Goal: Task Accomplishment & Management: Use online tool/utility

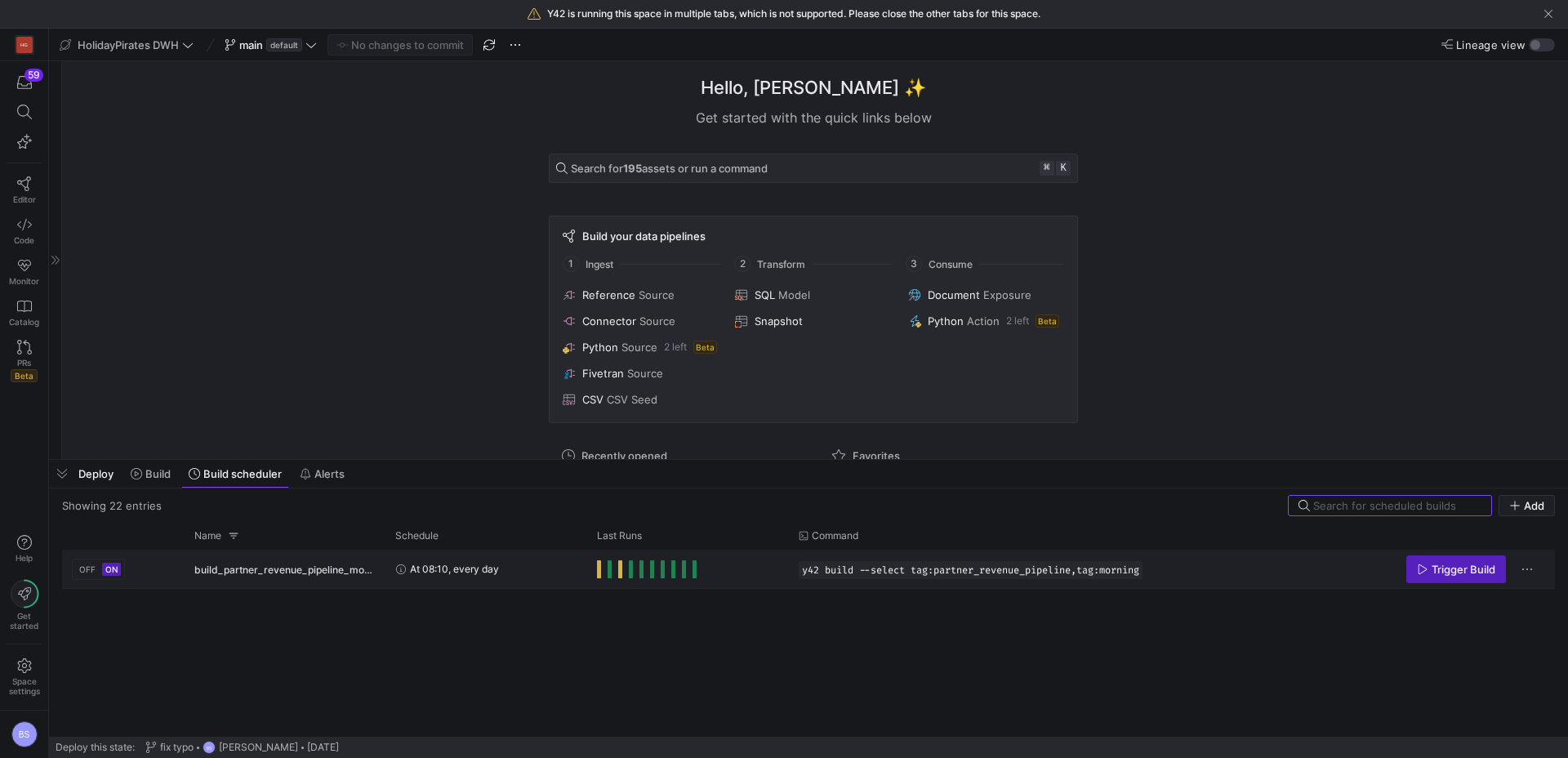
click at [599, 570] on span "Press SPACE to select this row." at bounding box center [599, 570] width 4 height 18
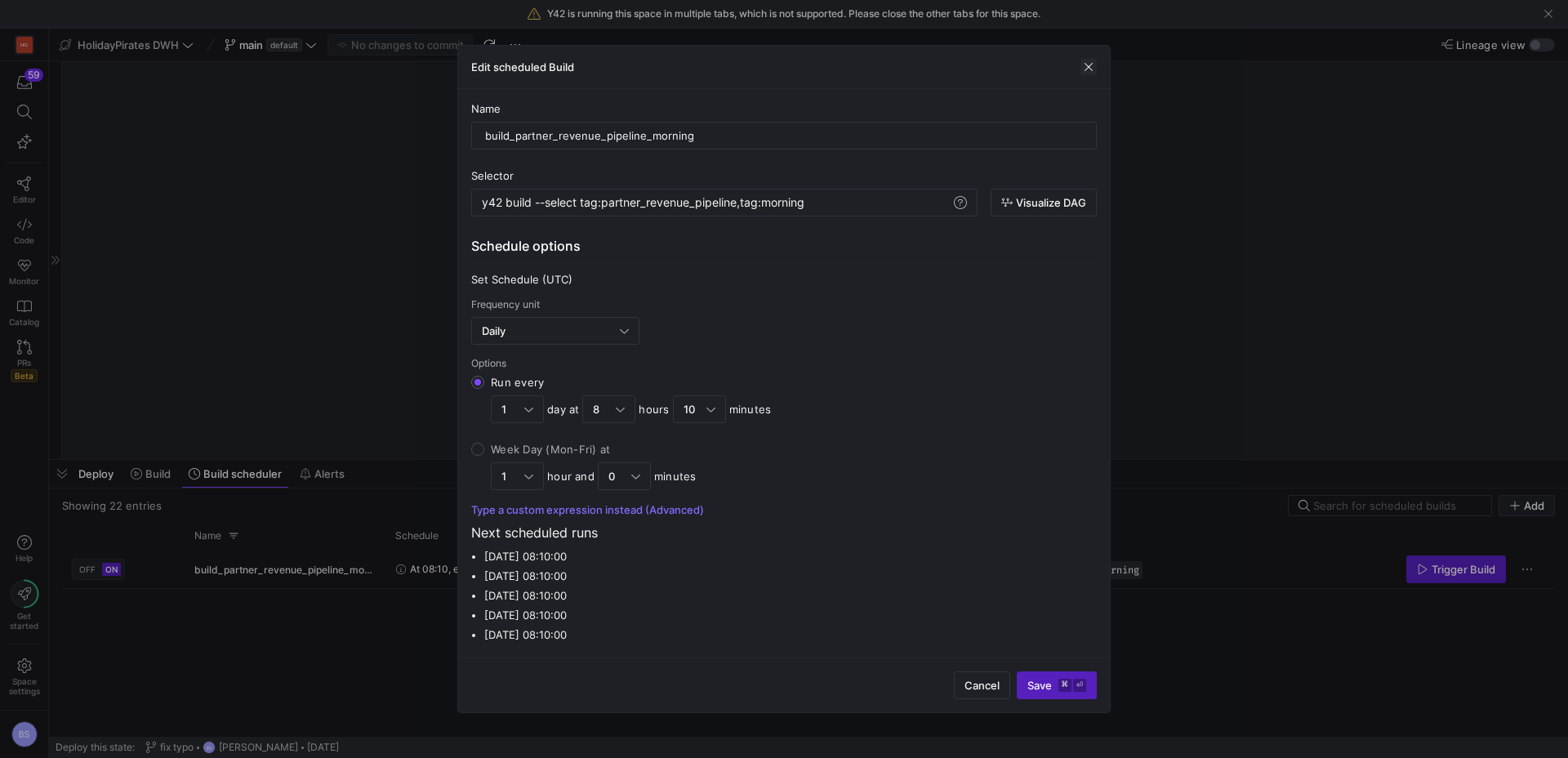
click at [1090, 63] on span "button" at bounding box center [1088, 67] width 17 height 17
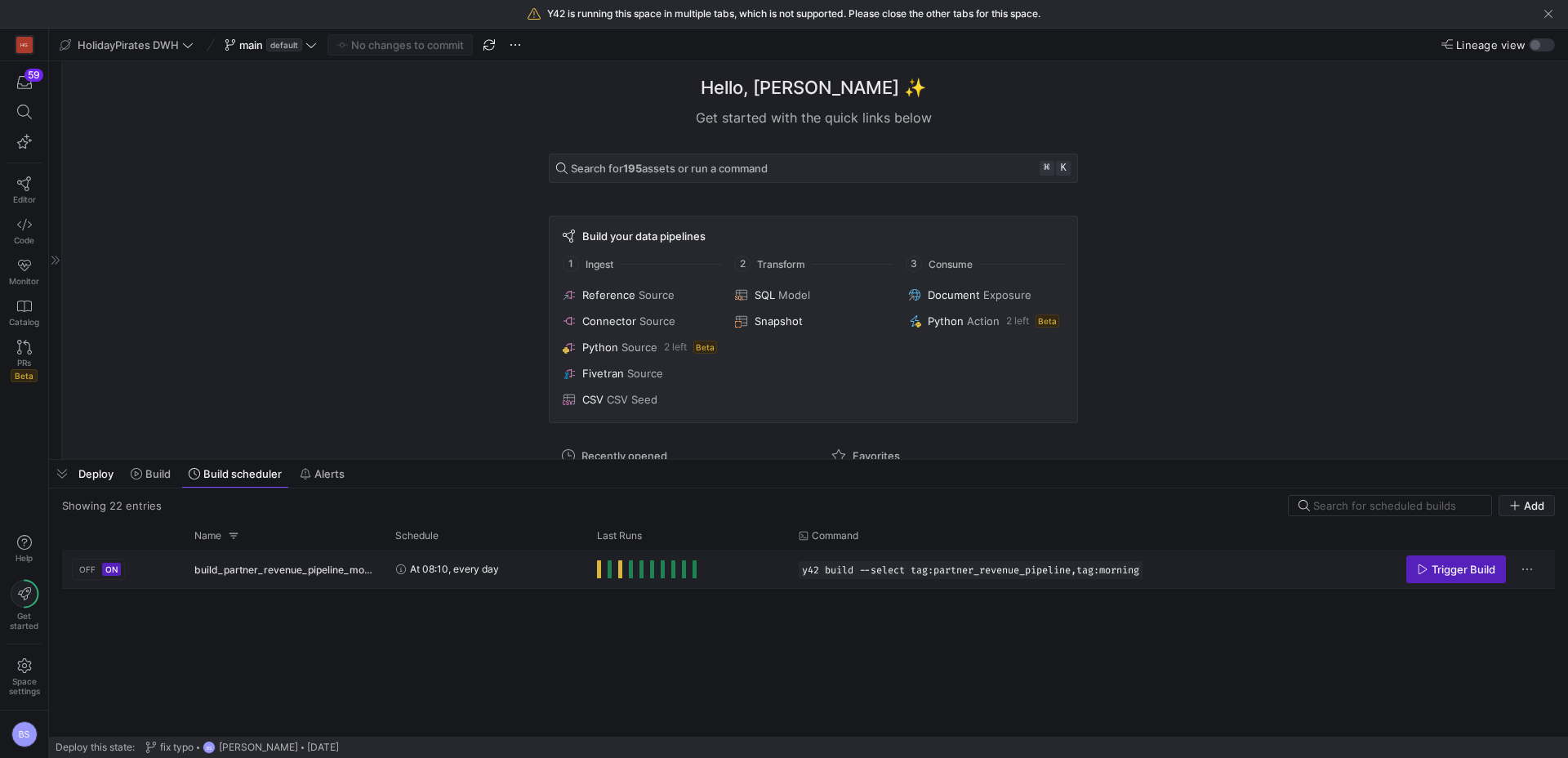
click at [460, 569] on span "At 08:10, every day" at bounding box center [454, 569] width 89 height 38
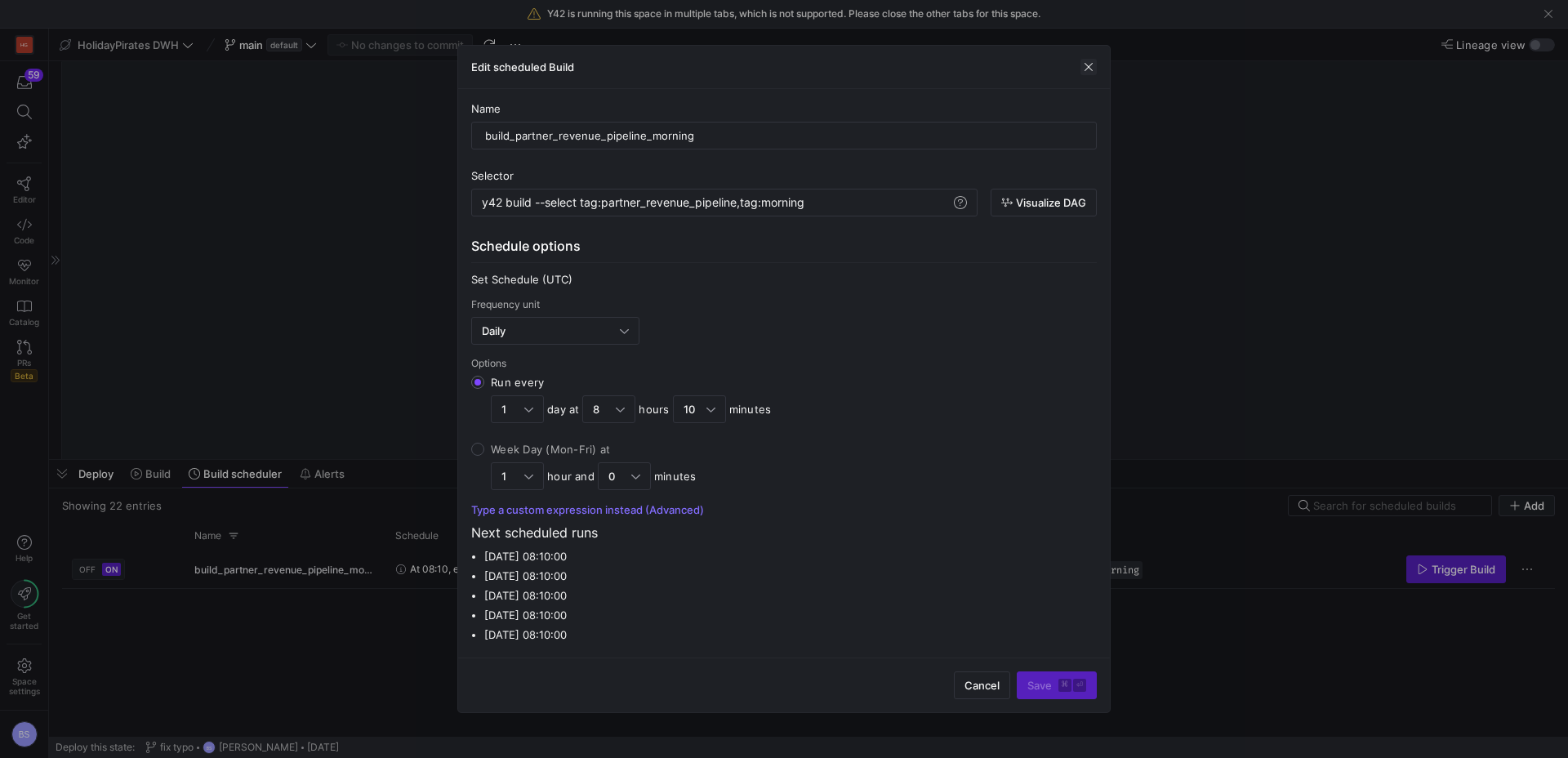
click at [1089, 65] on span "button" at bounding box center [1088, 67] width 17 height 17
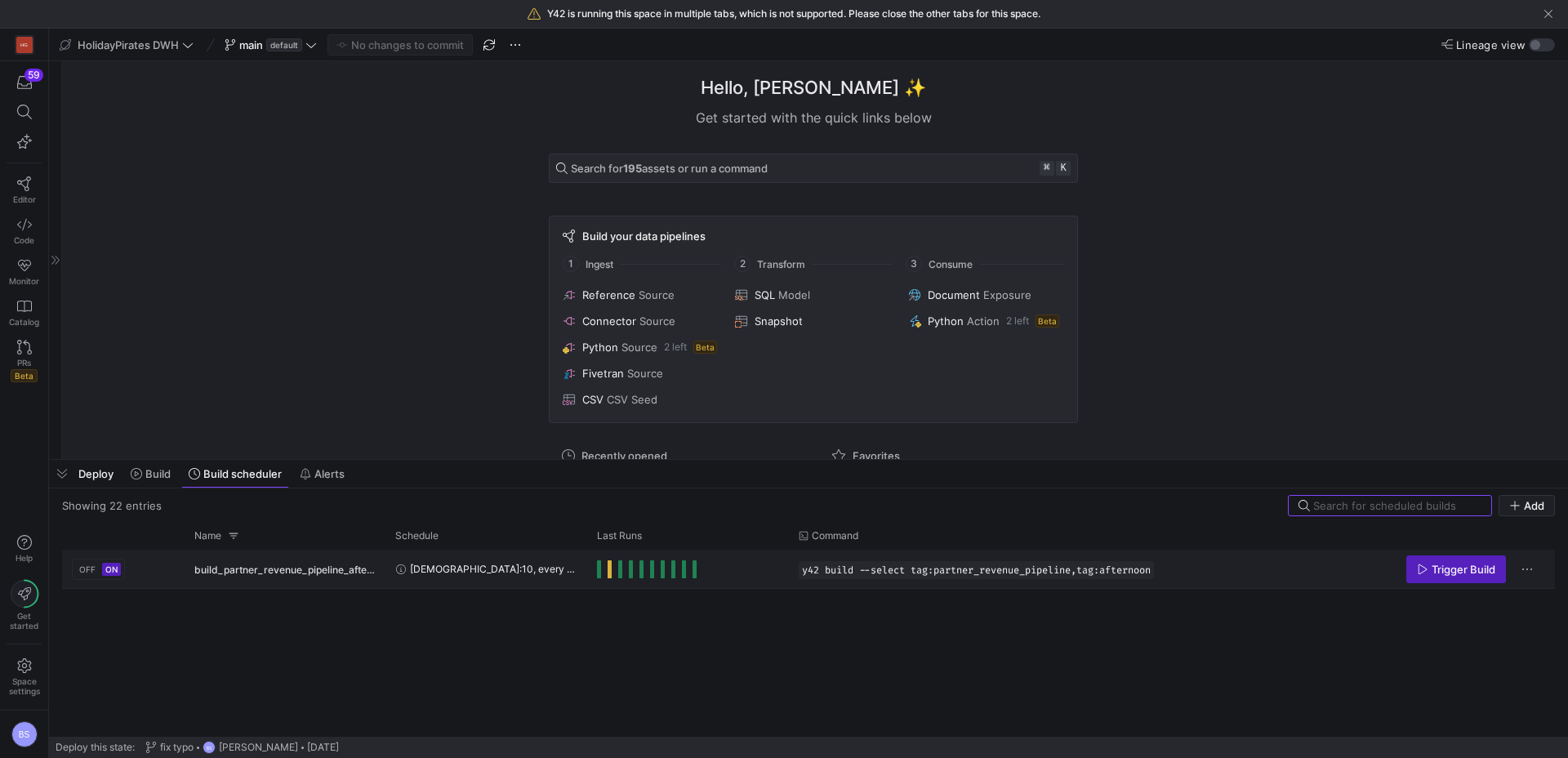
click at [607, 565] on span "Press SPACE to select this row." at bounding box center [609, 570] width 4 height 18
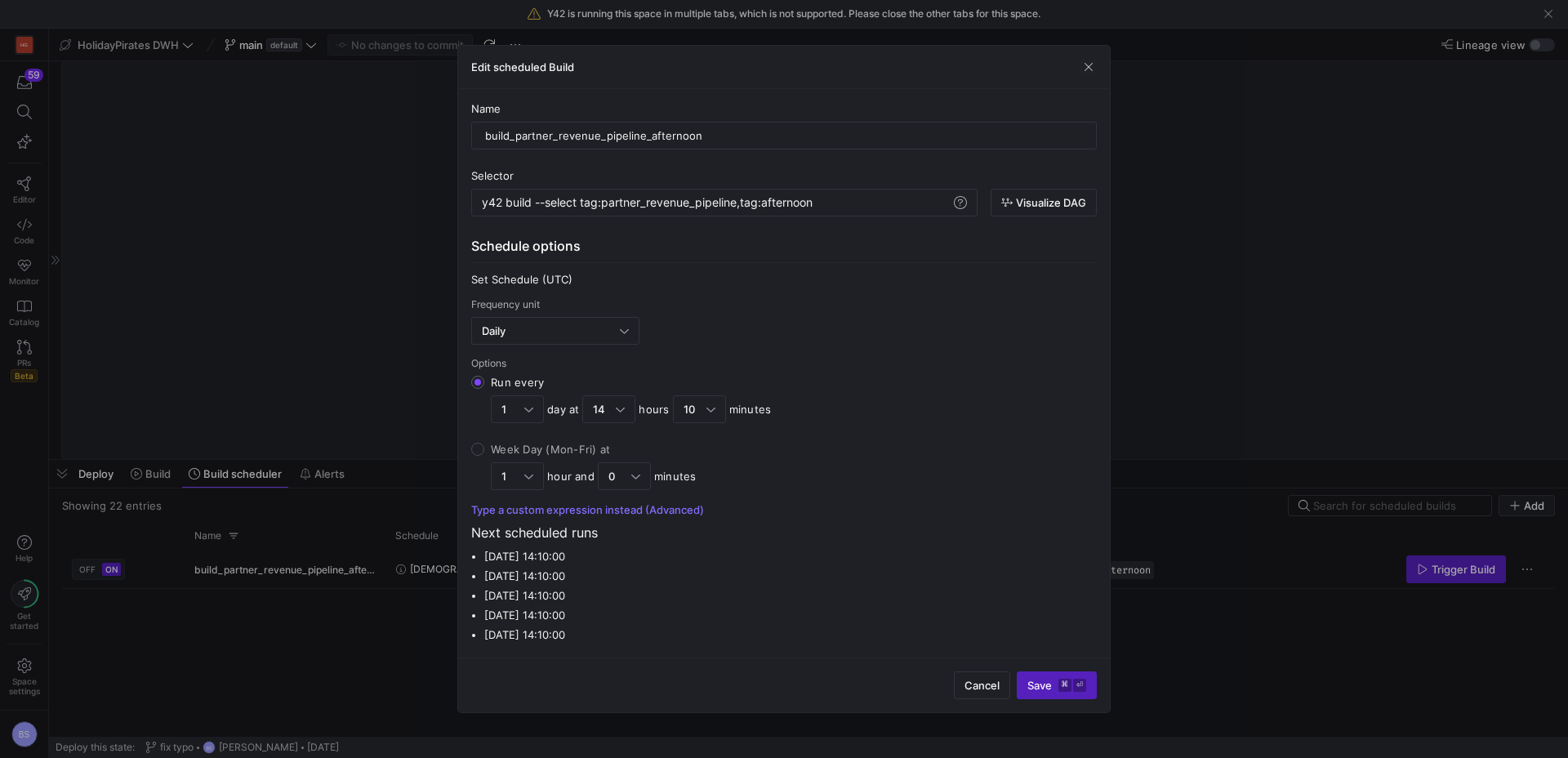
drag, startPoint x: 967, startPoint y: 685, endPoint x: 908, endPoint y: 670, distance: 60.9
click at [947, 680] on div "Cancel Save ⌘ ⏎" at bounding box center [783, 685] width 651 height 55
click at [969, 679] on span "Cancel" at bounding box center [982, 685] width 35 height 13
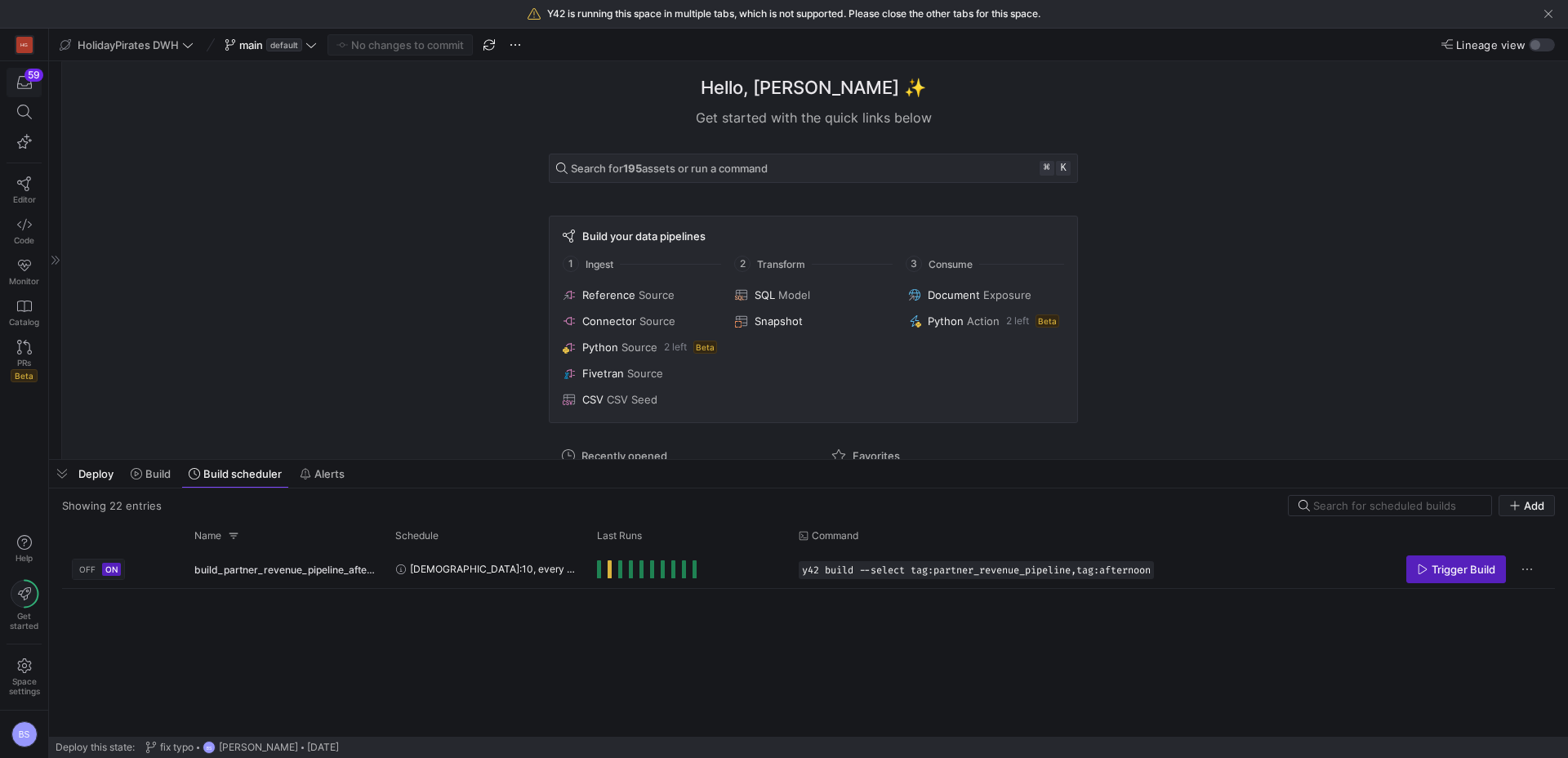
click at [34, 81] on div "59" at bounding box center [33, 75] width 19 height 13
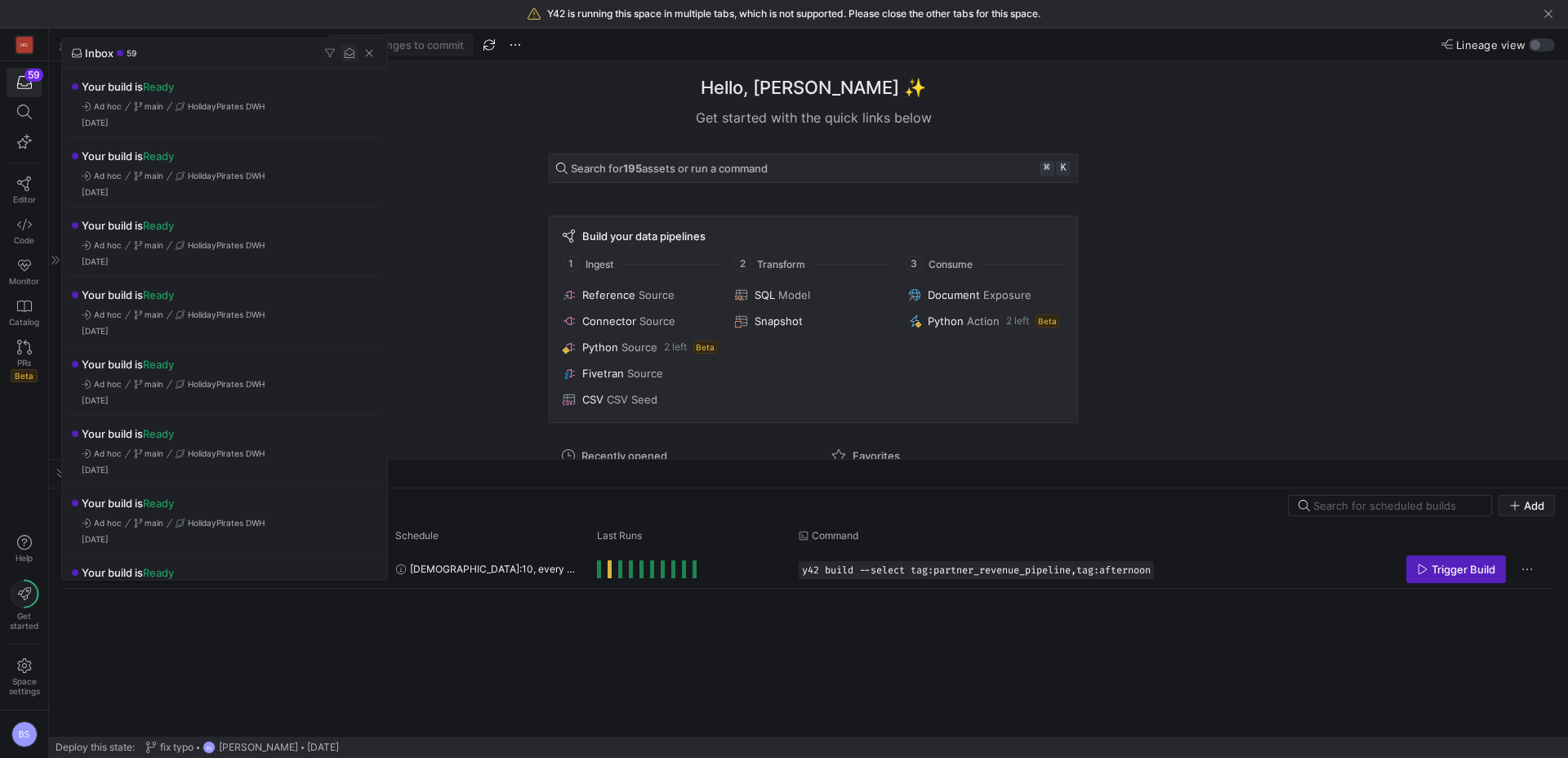
click at [350, 55] on span "button" at bounding box center [349, 53] width 17 height 17
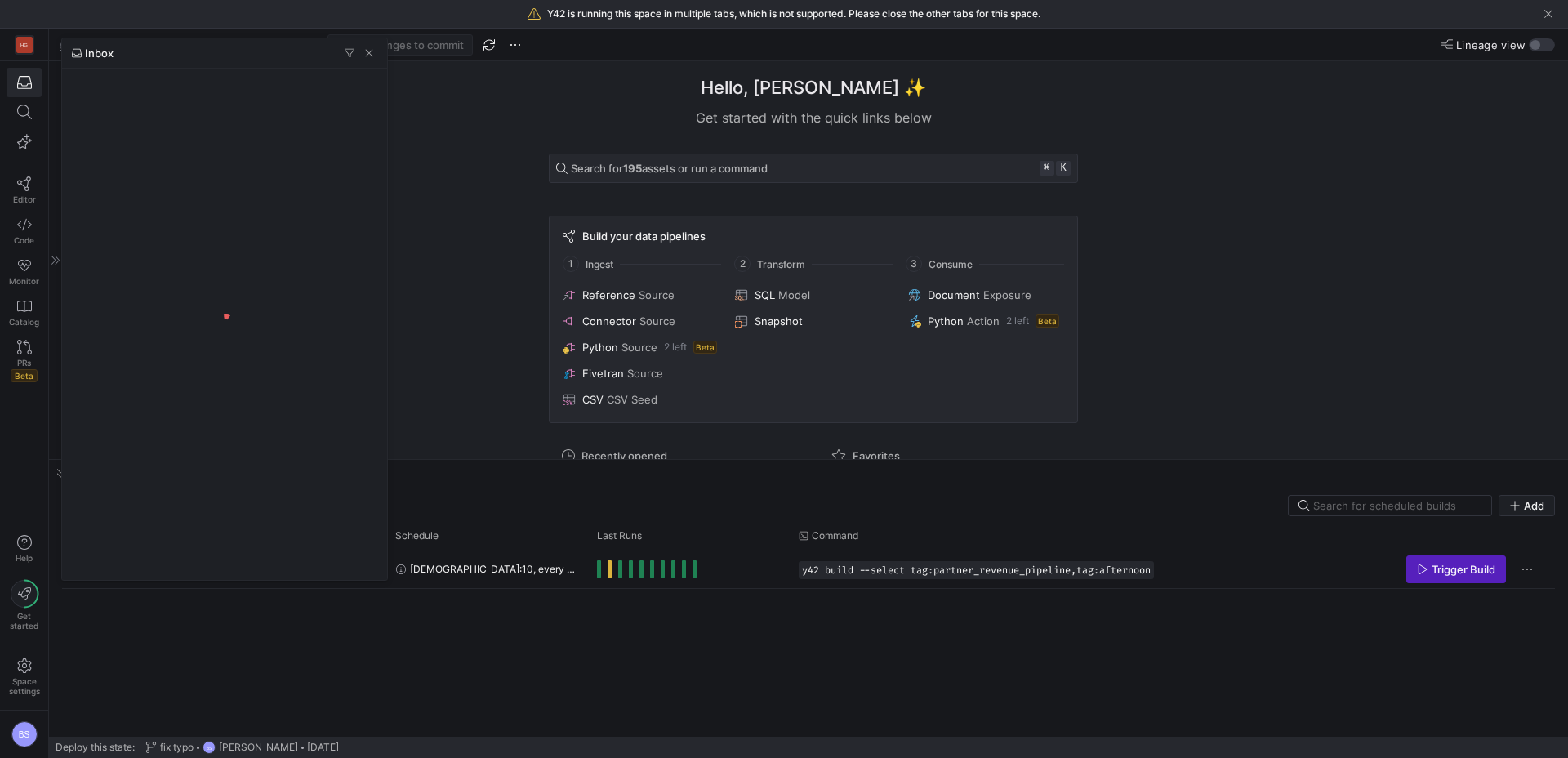
drag, startPoint x: 364, startPoint y: 56, endPoint x: 429, endPoint y: 118, distance: 89.8
click at [364, 56] on span "button" at bounding box center [369, 53] width 17 height 17
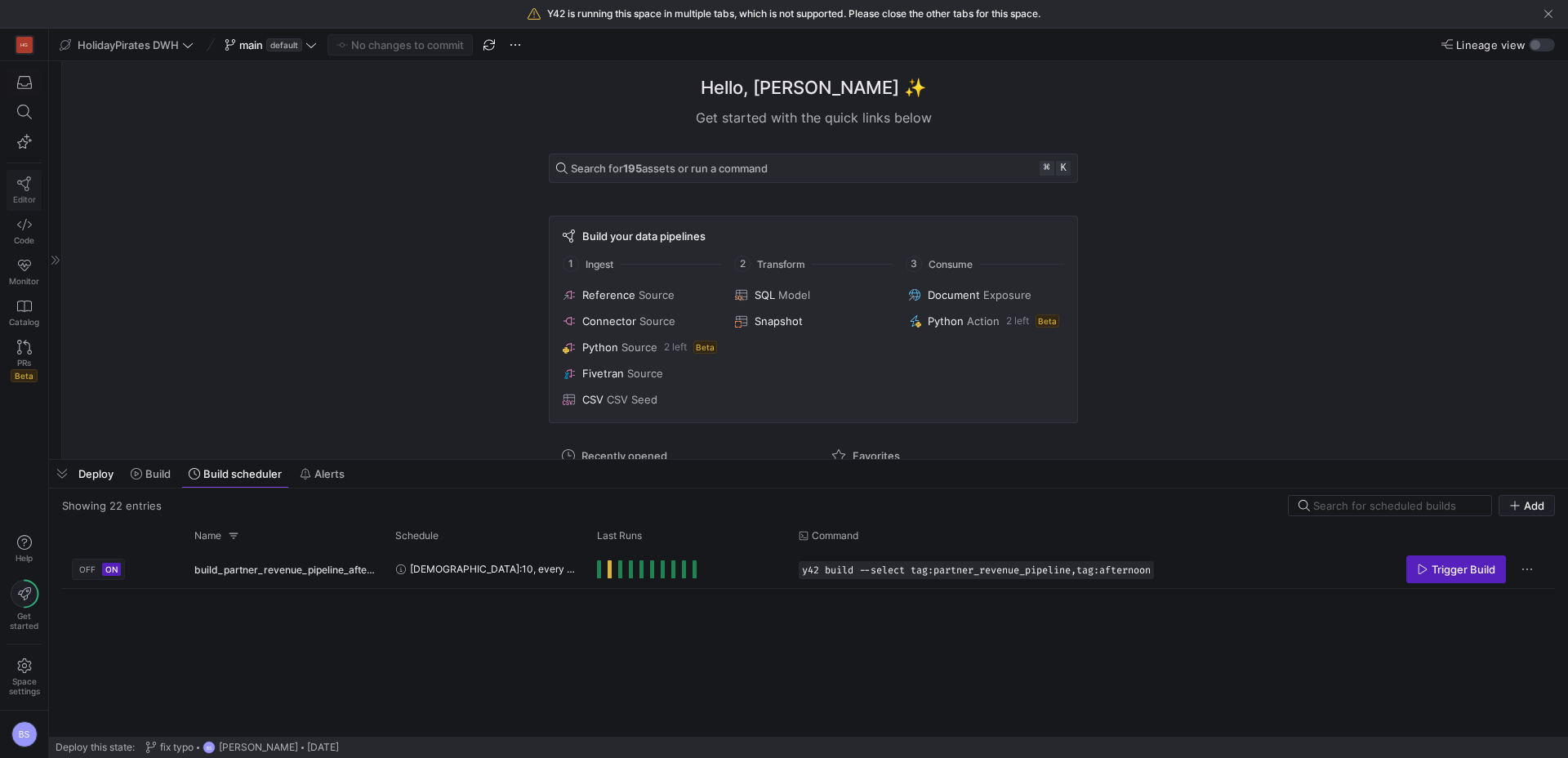
click at [26, 185] on icon at bounding box center [24, 183] width 14 height 15
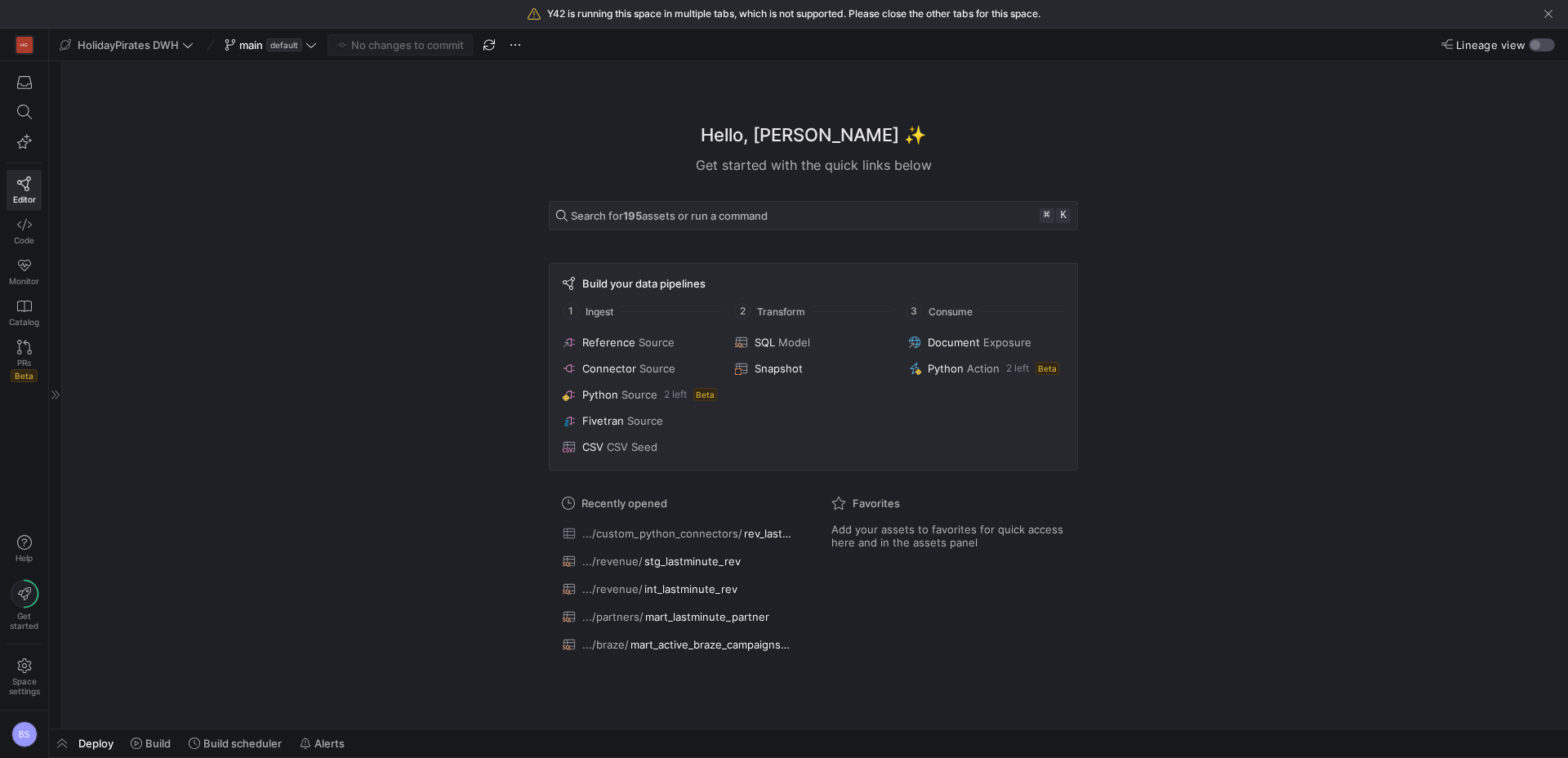
click at [1537, 46] on div "button" at bounding box center [1535, 45] width 10 height 10
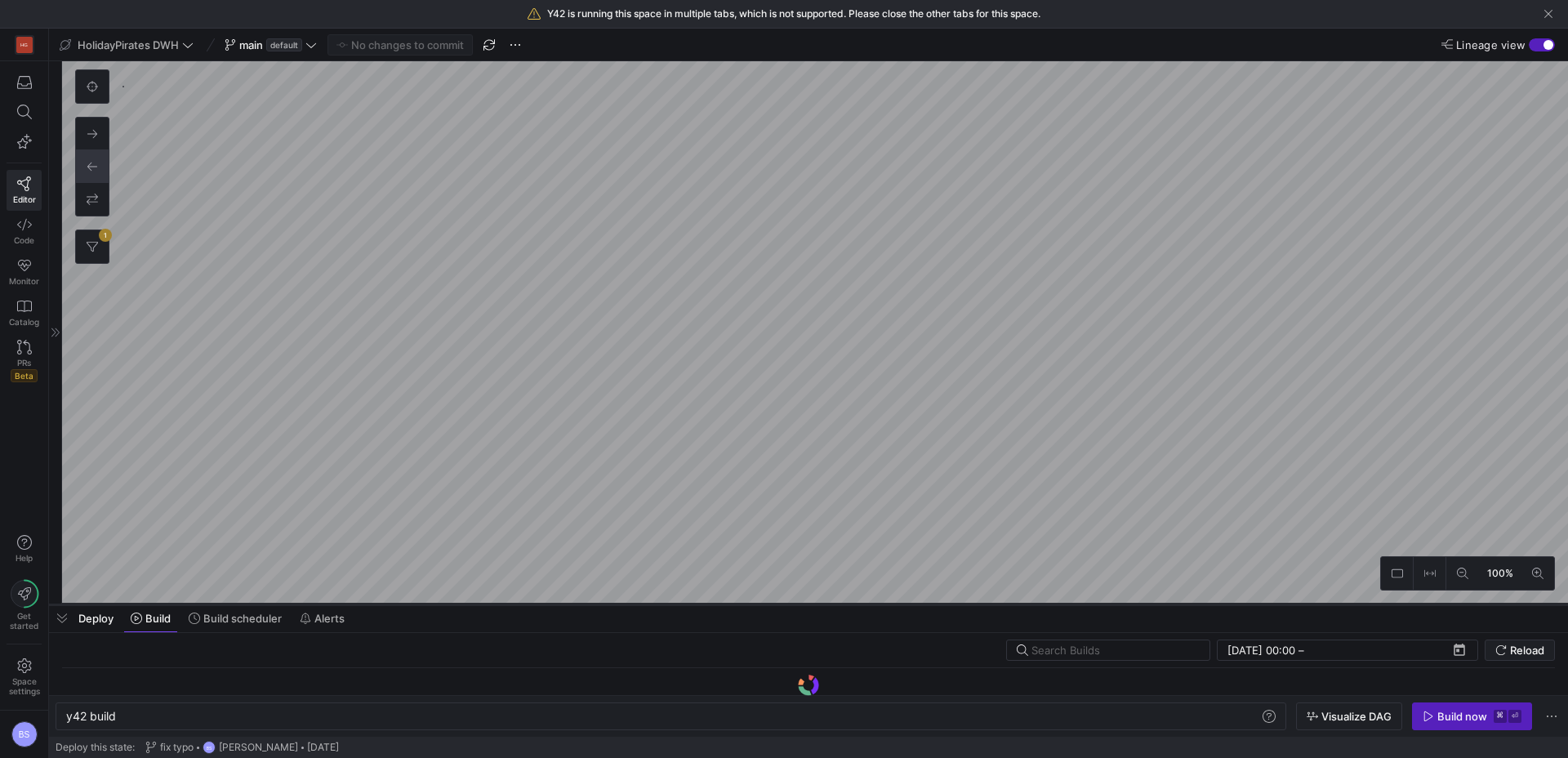
scroll to position [0, 49]
drag, startPoint x: 392, startPoint y: 728, endPoint x: 399, endPoint y: 562, distance: 166.1
click at [400, 601] on div at bounding box center [808, 605] width 1519 height 7
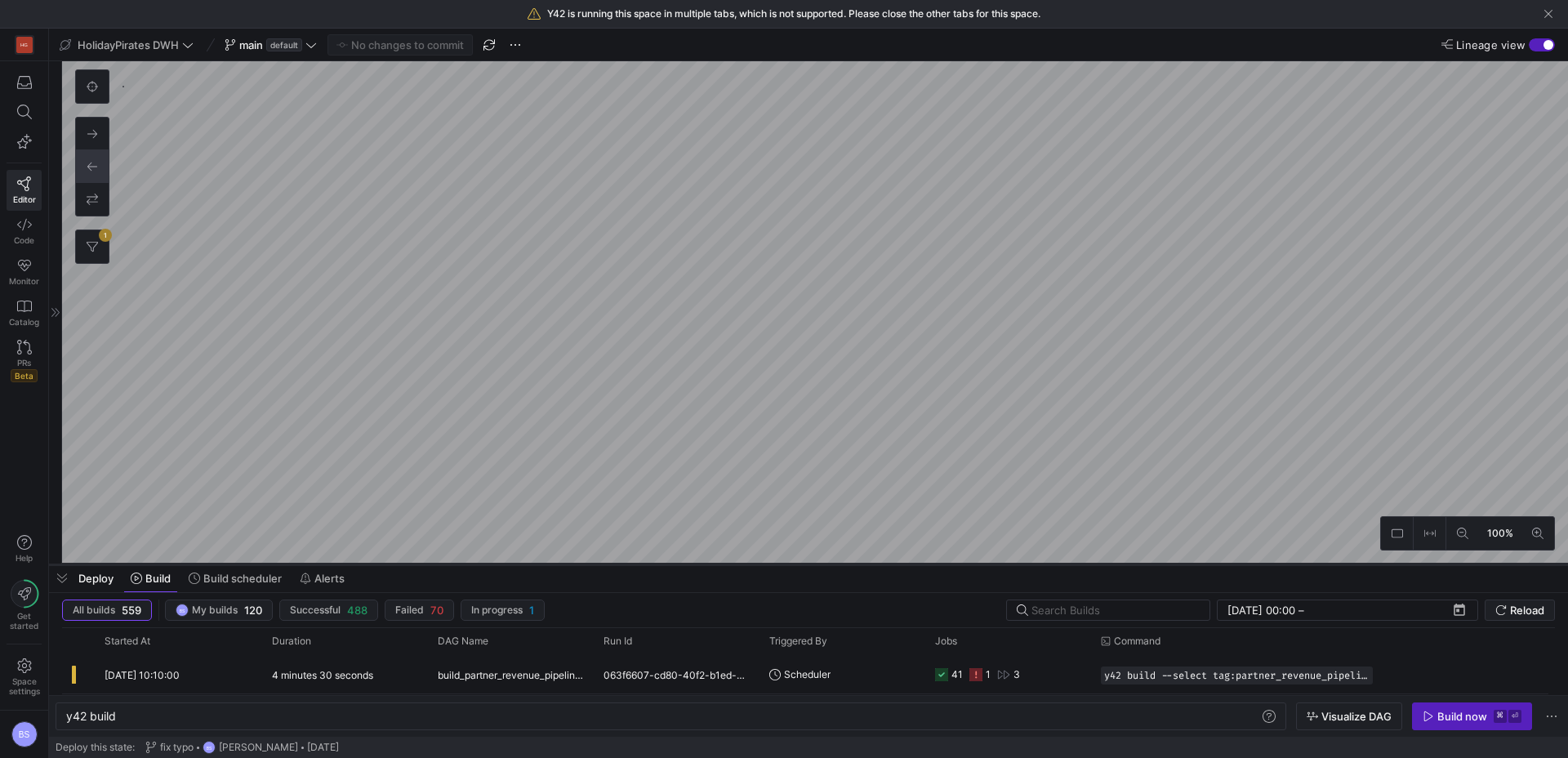
type textarea "y42 build -s source:custom_python_connectors.rev_lastminute"
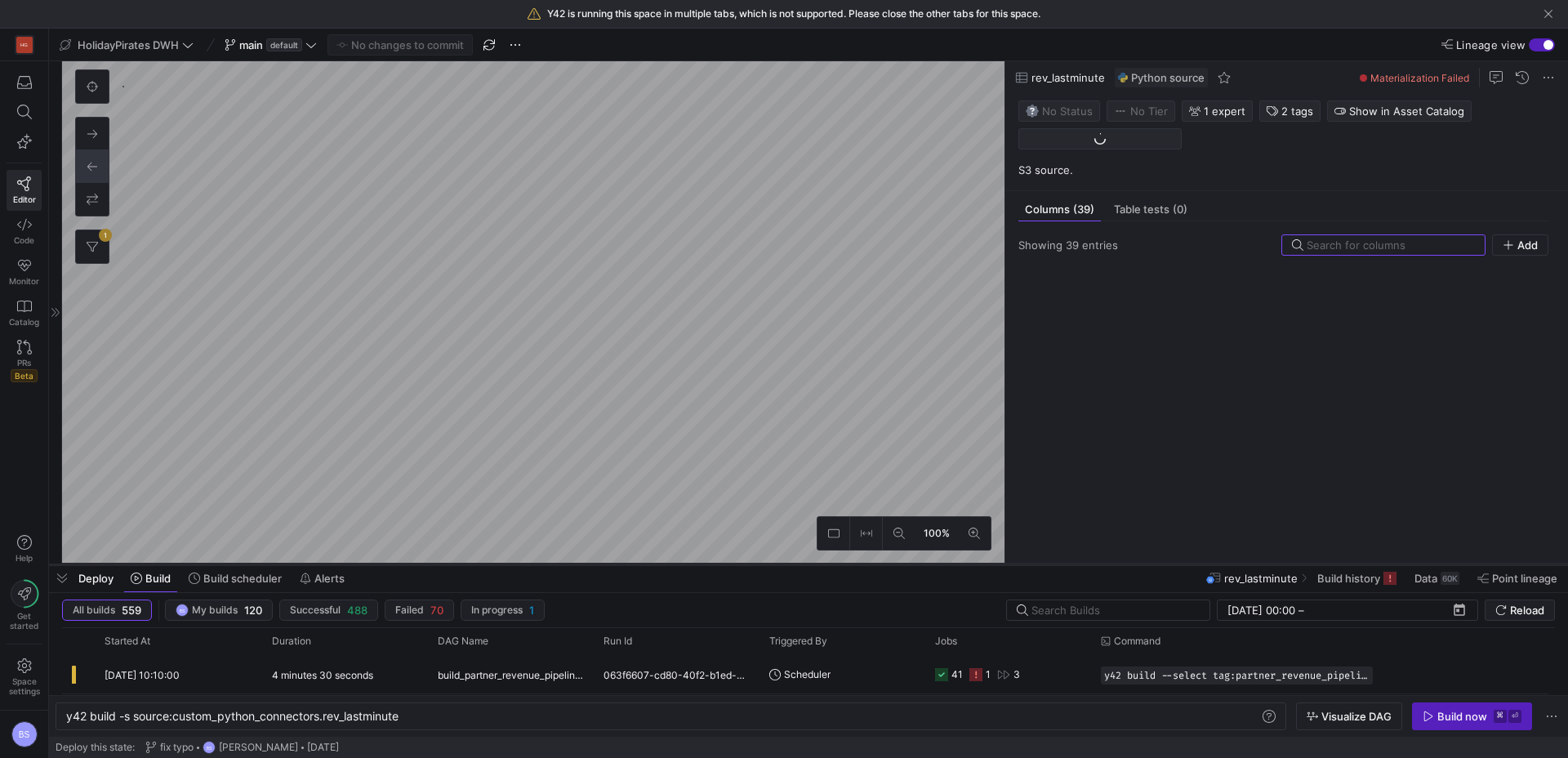
scroll to position [198, 0]
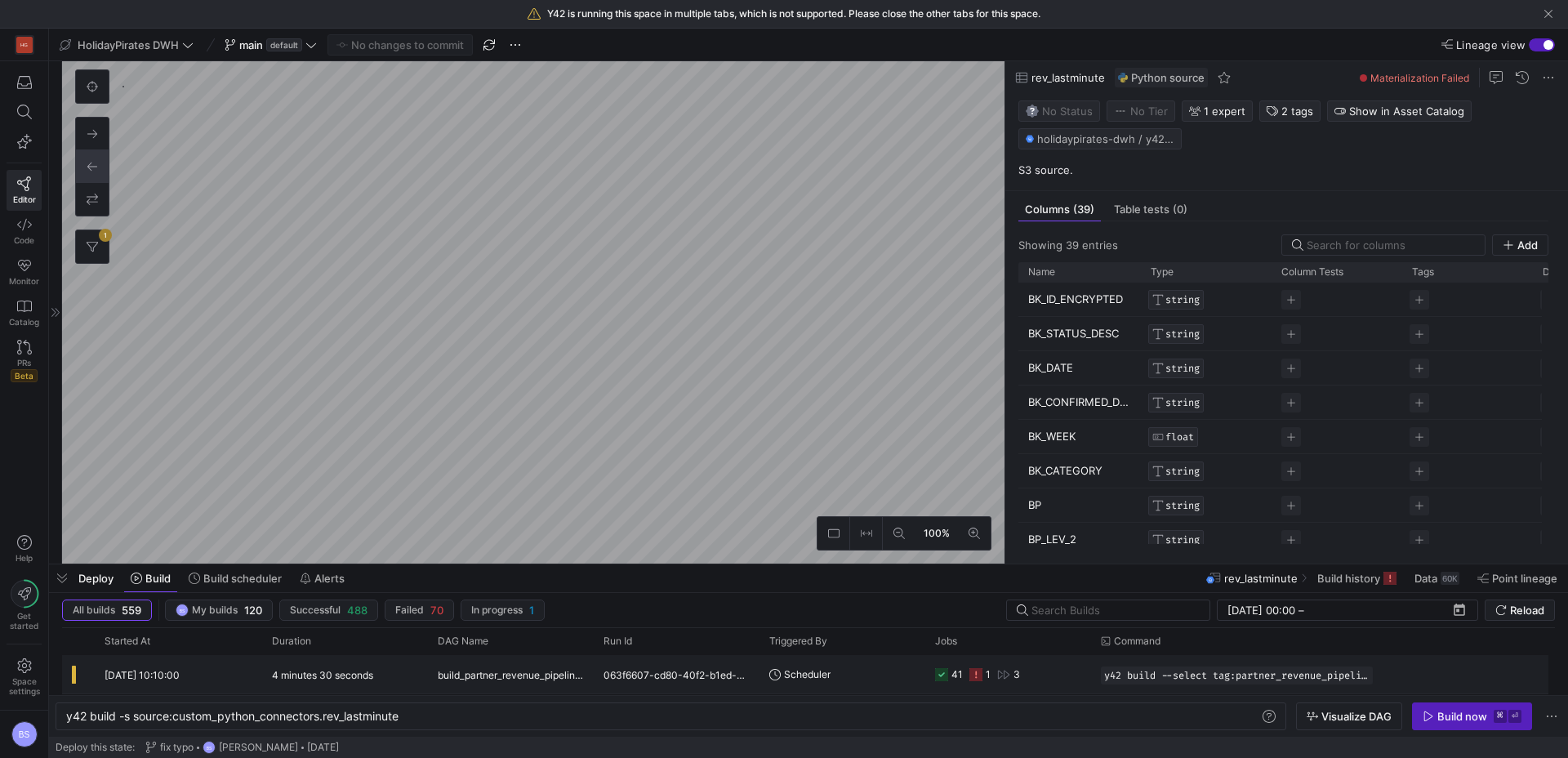
click at [980, 675] on icon at bounding box center [976, 675] width 13 height 13
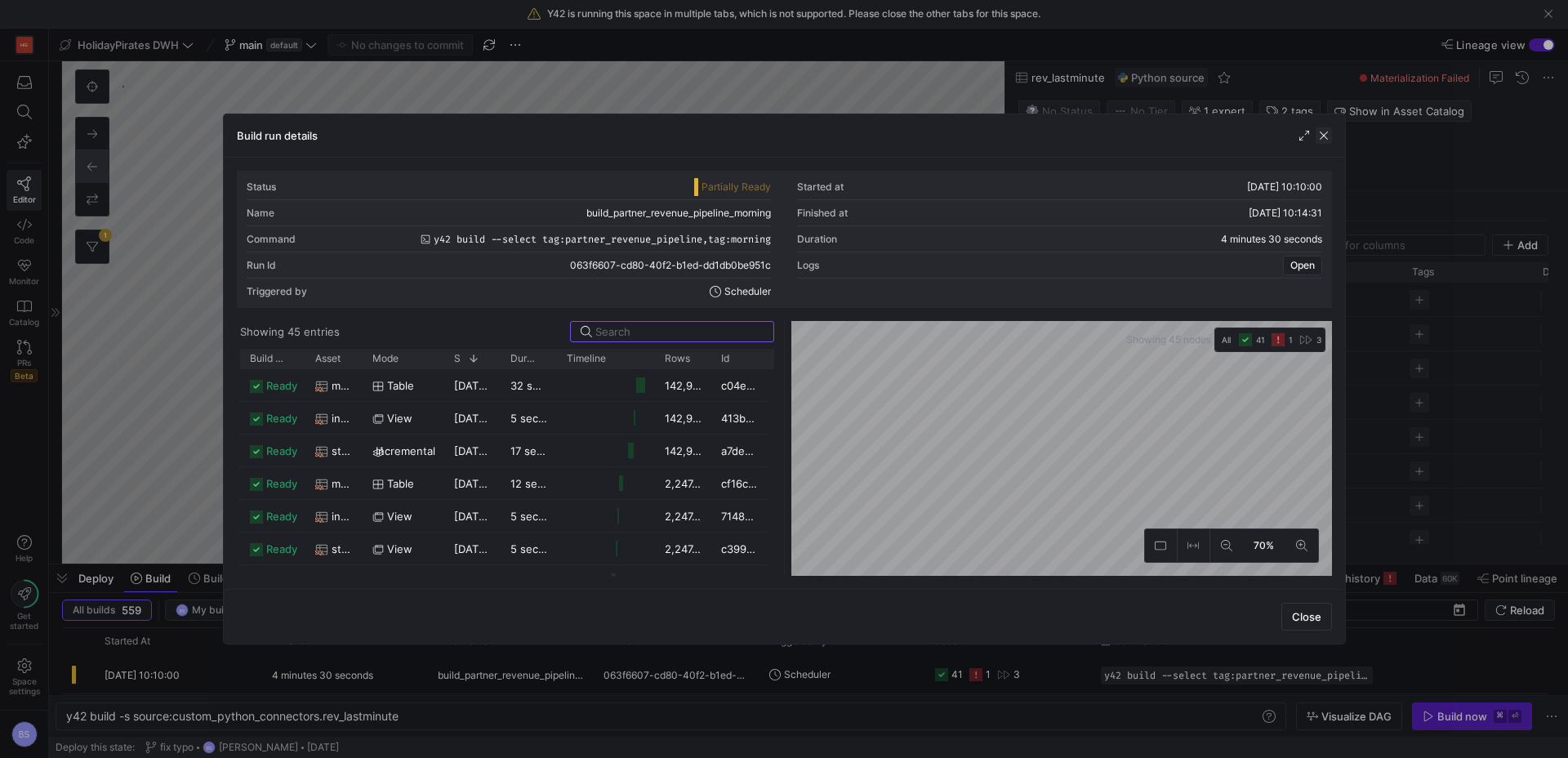
click at [1325, 133] on span "button" at bounding box center [1324, 136] width 17 height 17
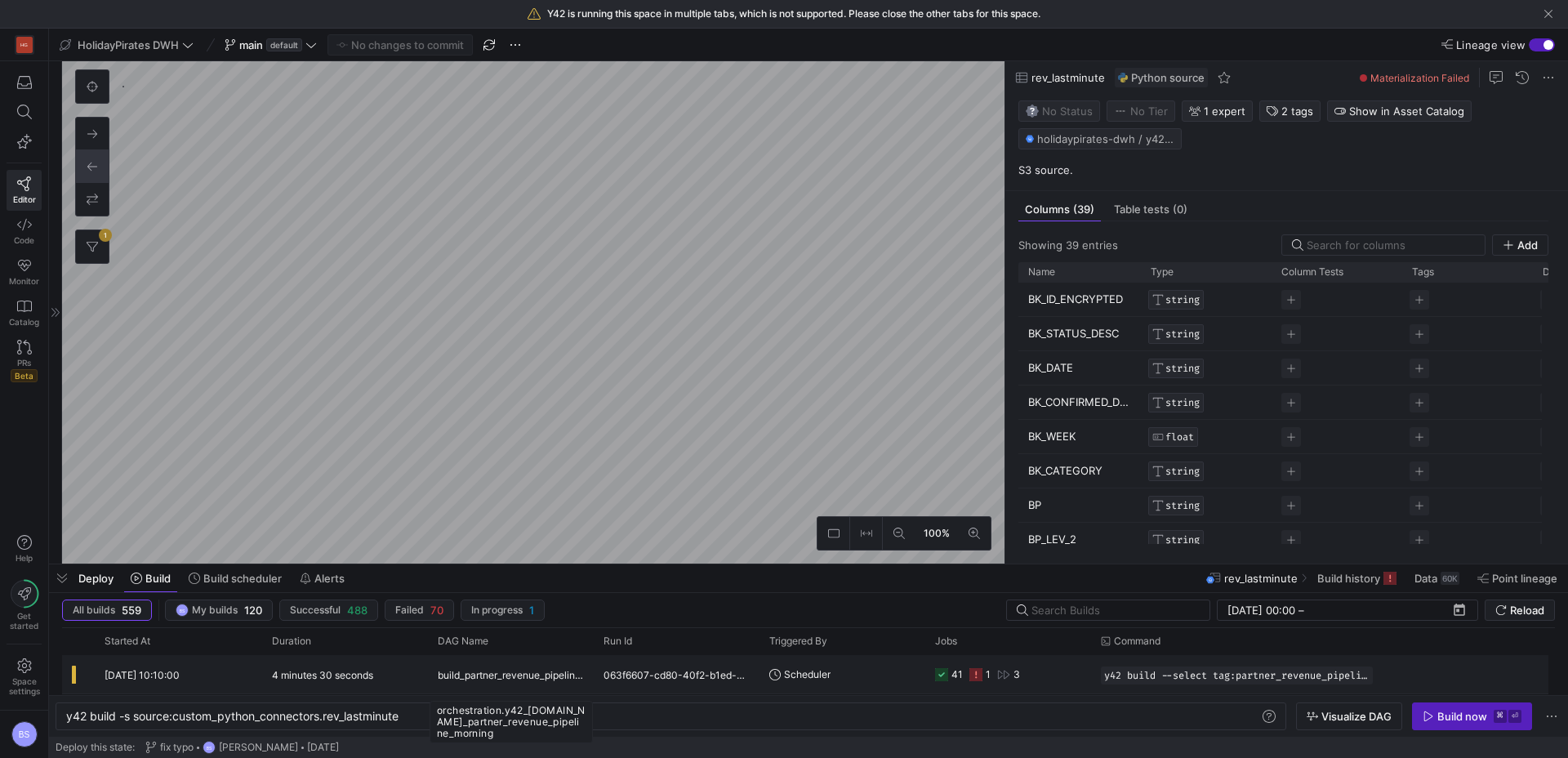
click at [525, 677] on span "build_partner_revenue_pipeline_morning" at bounding box center [510, 675] width 146 height 38
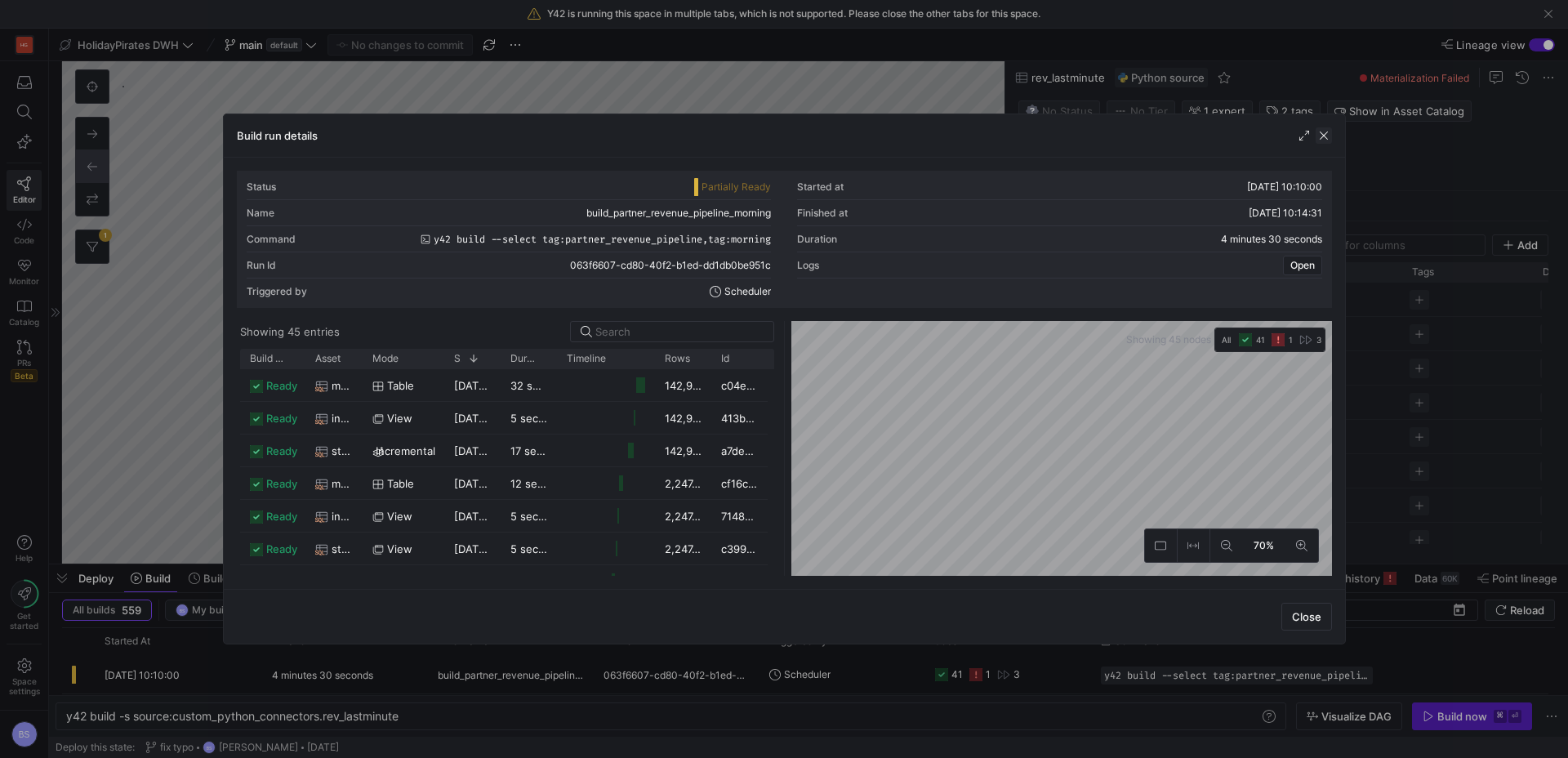
click at [1324, 137] on span "button" at bounding box center [1324, 136] width 17 height 17
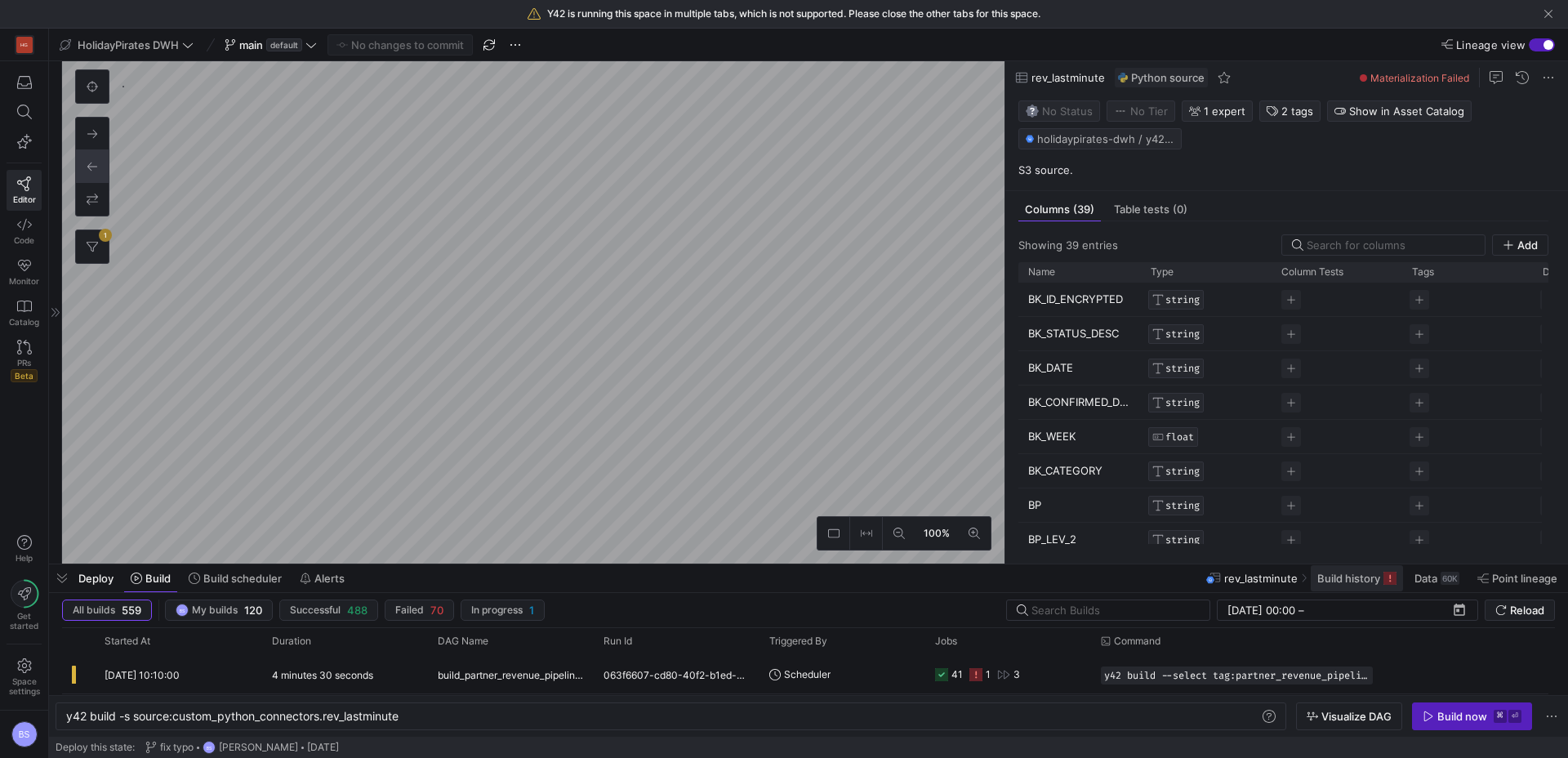
click at [1358, 579] on span "Build history" at bounding box center [1348, 578] width 63 height 13
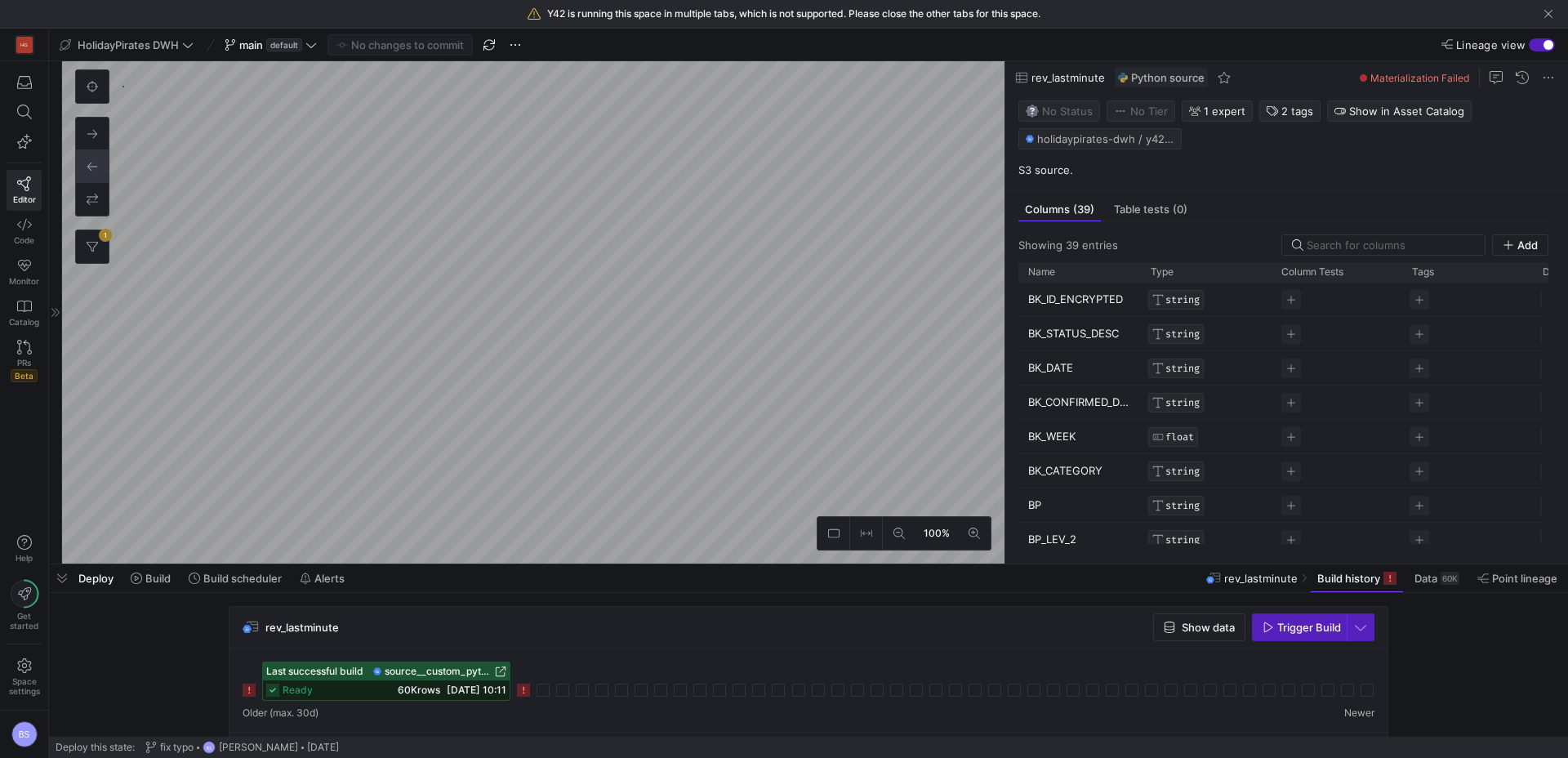
click at [525, 690] on icon at bounding box center [524, 690] width 13 height 13
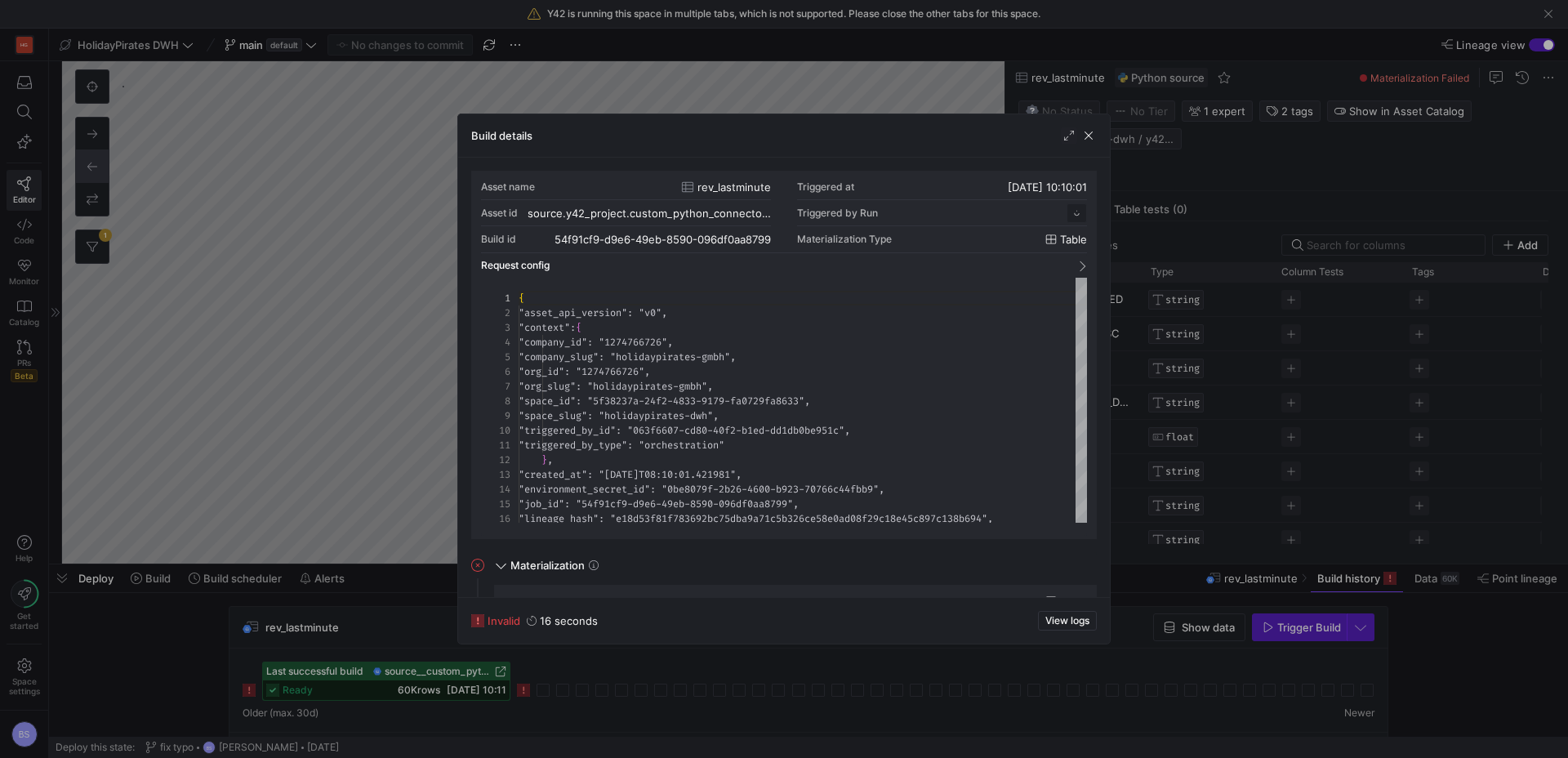
scroll to position [147, 0]
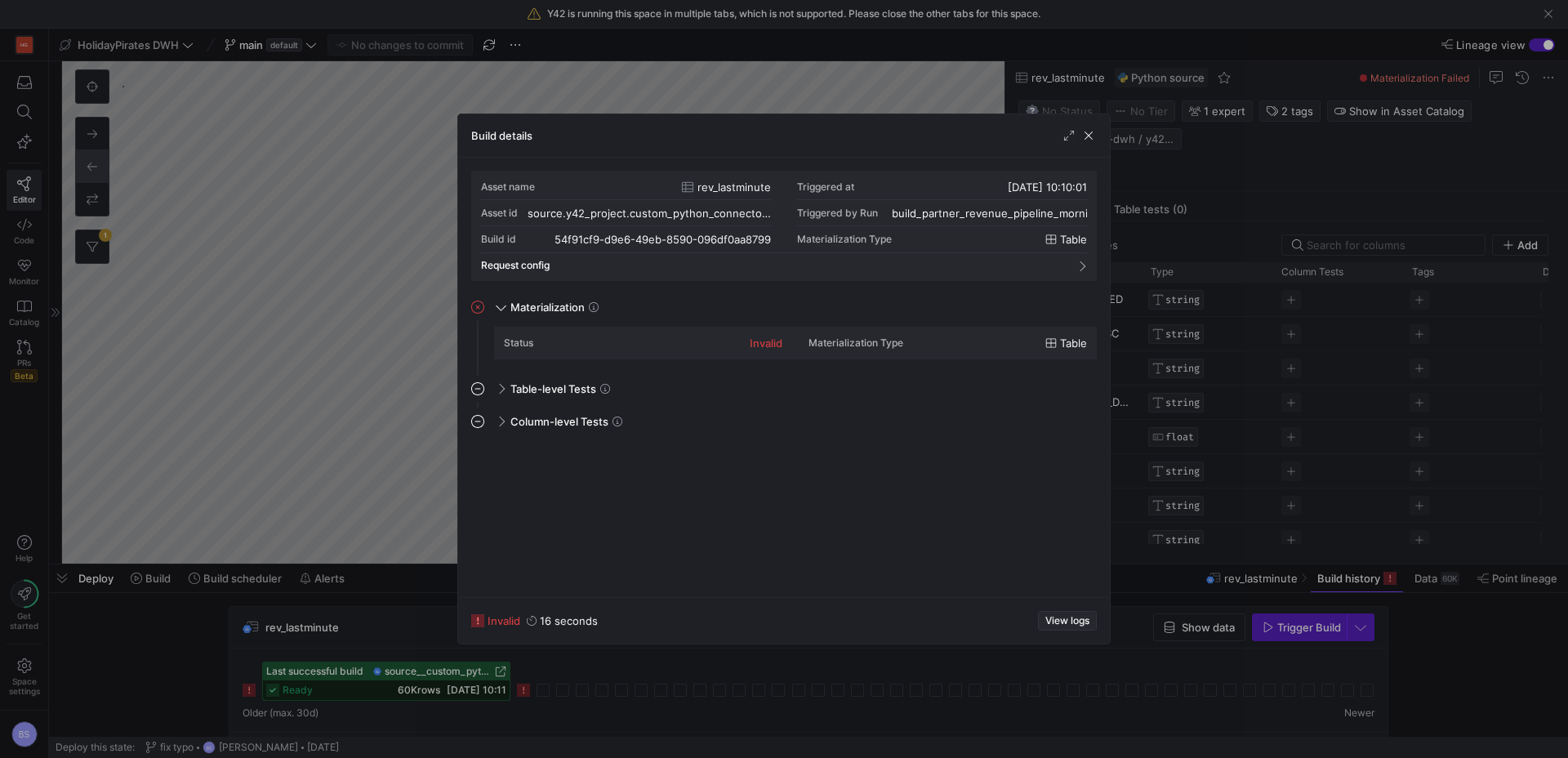
click at [1068, 620] on span "View logs" at bounding box center [1067, 620] width 44 height 12
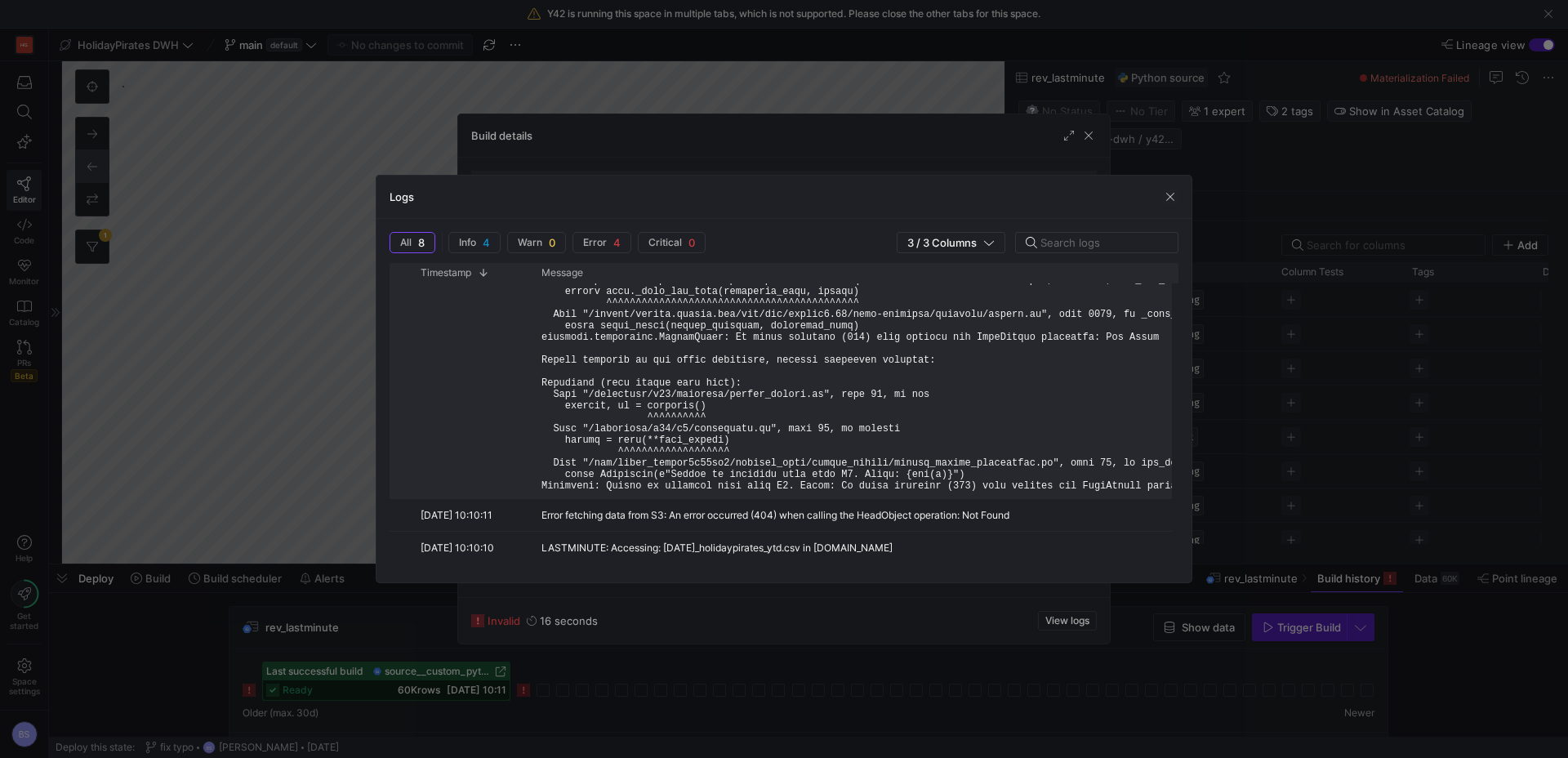
scroll to position [0, 56]
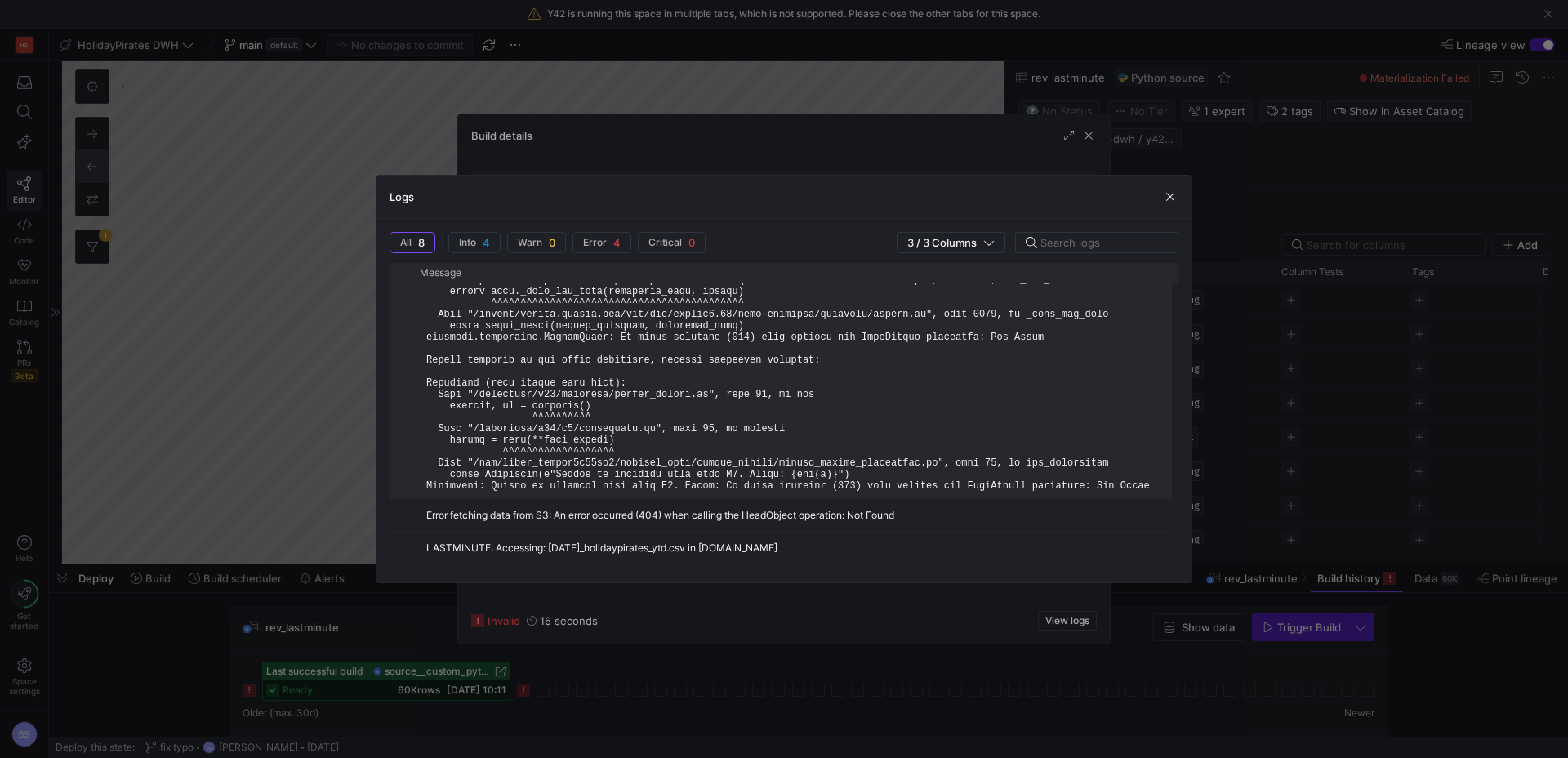
drag, startPoint x: 1154, startPoint y: 484, endPoint x: 452, endPoint y: 484, distance: 702.0
click at [452, 484] on div at bounding box center [797, 359] width 761 height 277
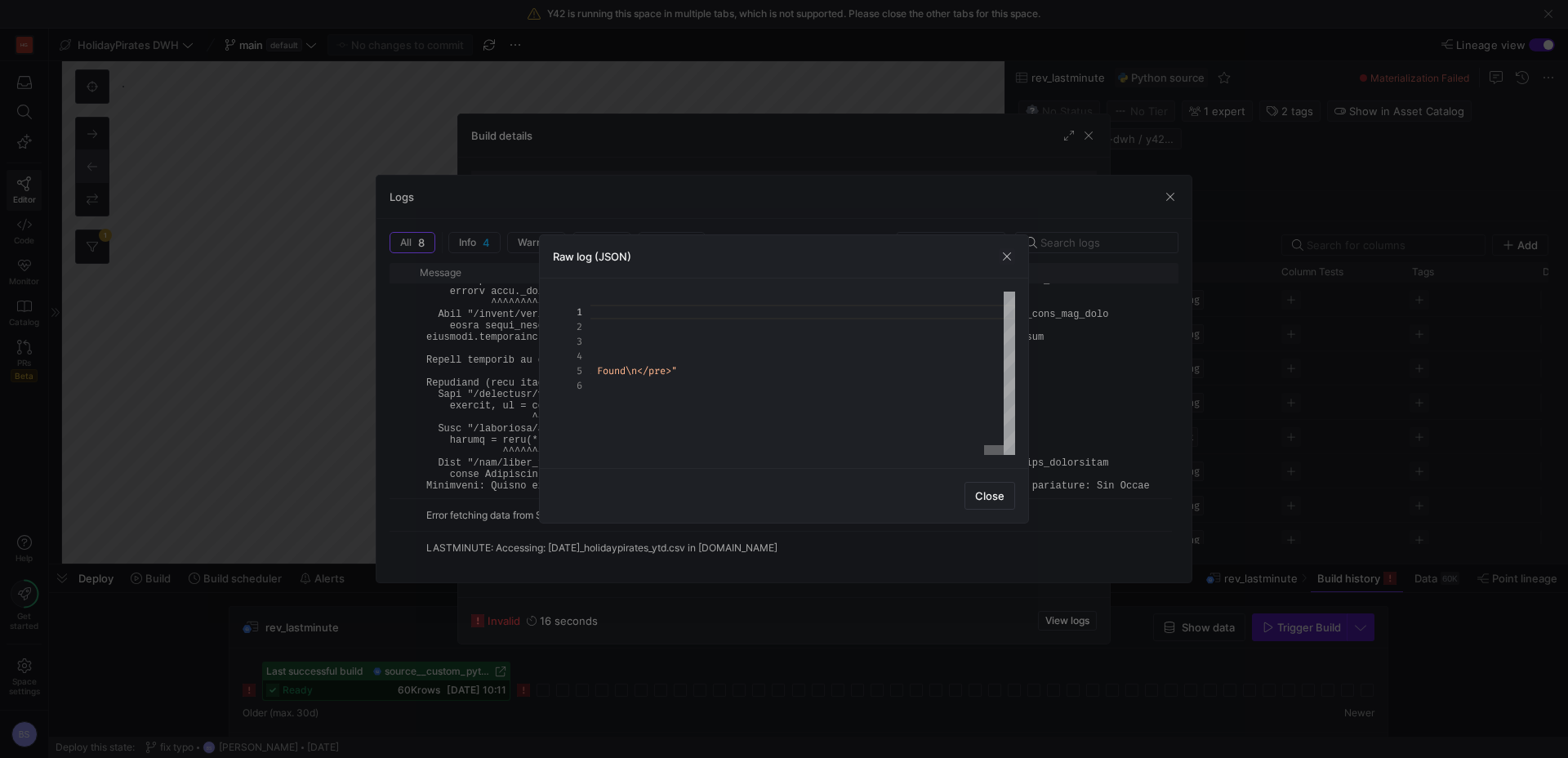
click at [1254, 409] on div "Build details Asset name rev_lastminute Triggered at [DATE] 10:10:01 Asset id s…" at bounding box center [784, 379] width 1568 height 758
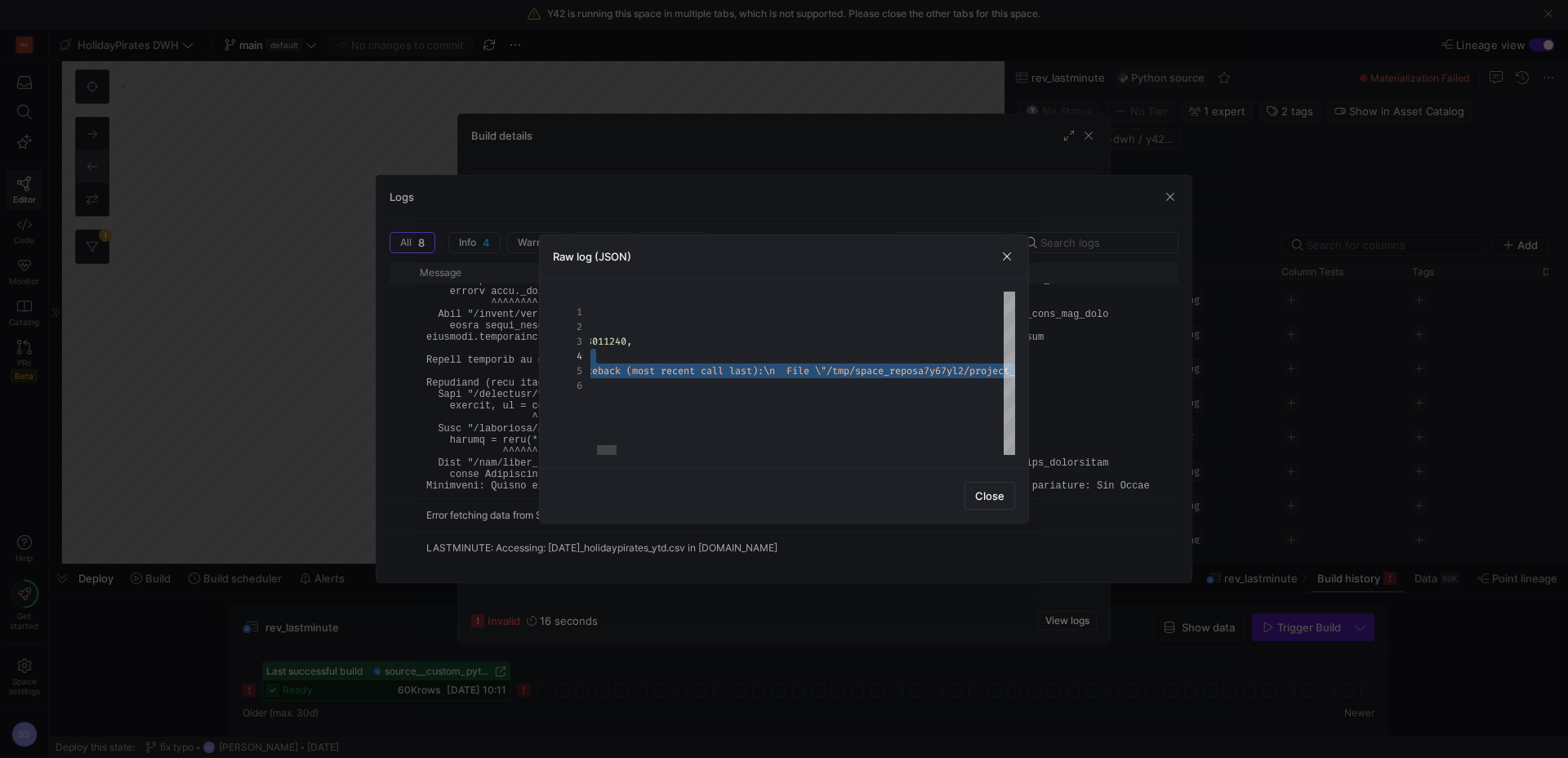
drag, startPoint x: 724, startPoint y: 433, endPoint x: 711, endPoint y: 433, distance: 13.0
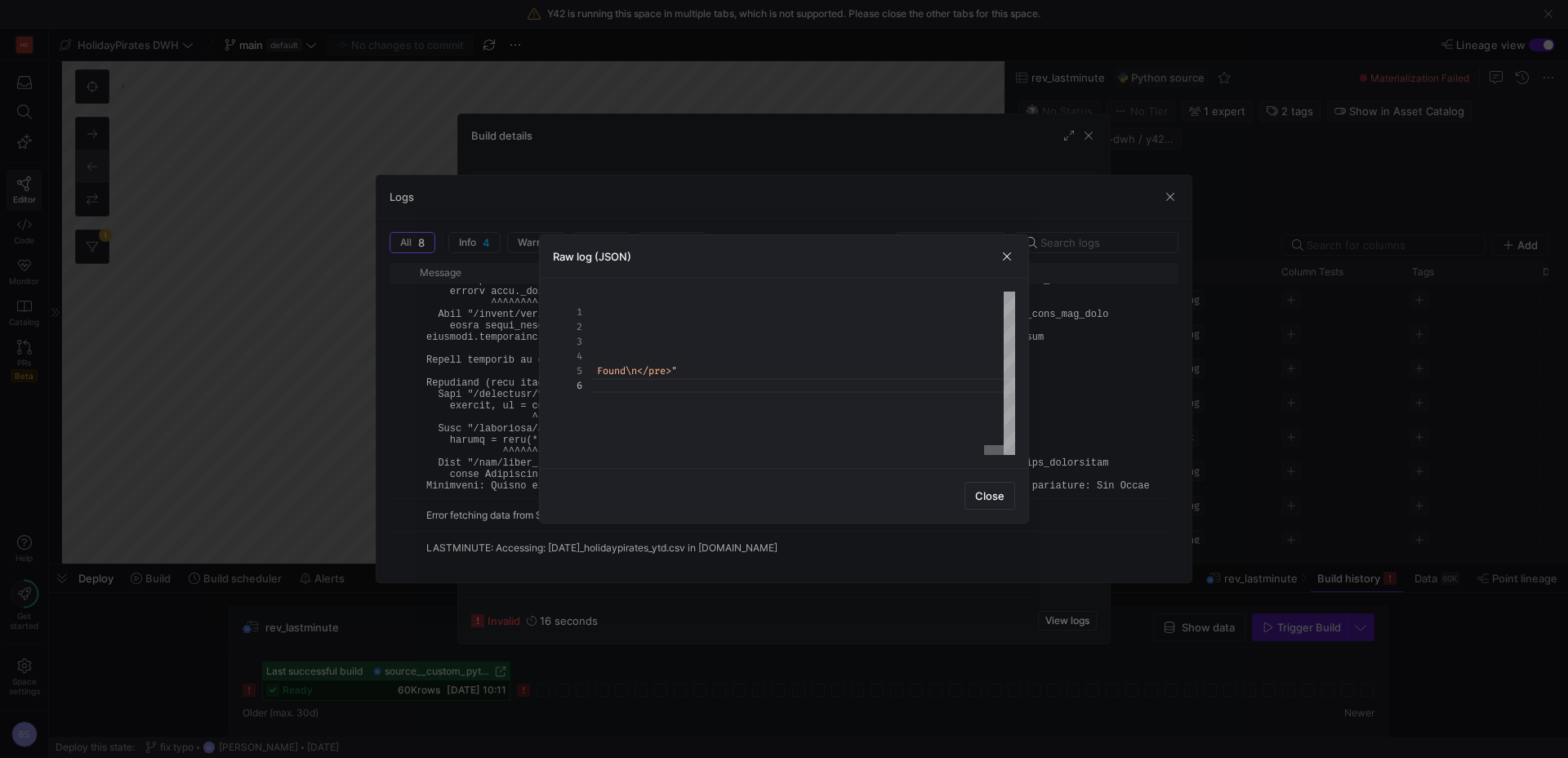
click at [1053, 437] on div "Build details Asset name rev_lastminute Triggered at [DATE] 10:10:01 Asset id s…" at bounding box center [784, 379] width 1568 height 758
drag, startPoint x: 927, startPoint y: 371, endPoint x: 823, endPoint y: 369, distance: 104.0
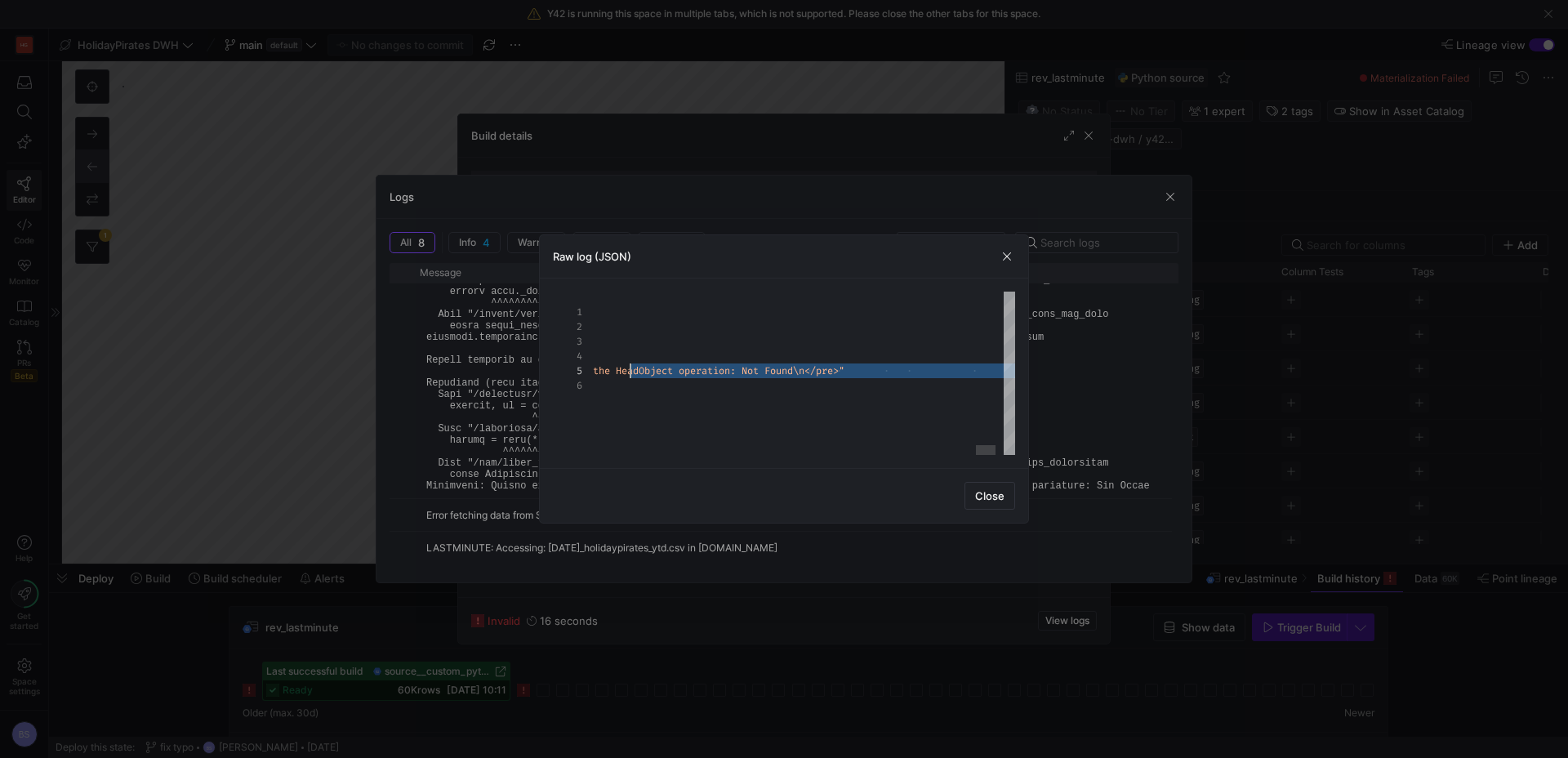
type textarea ":\n\nTraceback (most recent call last):\n File \"/workspace/y42/wrappers/python…"
click at [1002, 257] on span "button" at bounding box center [1007, 257] width 17 height 17
